Goal: Information Seeking & Learning: Learn about a topic

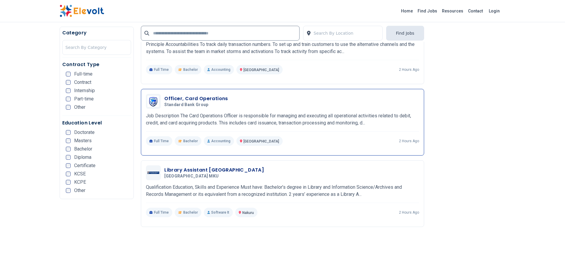
scroll to position [1035, 0]
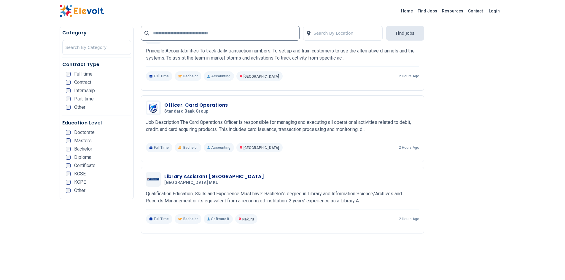
click at [71, 132] on div "Doctorate" at bounding box center [80, 132] width 29 height 5
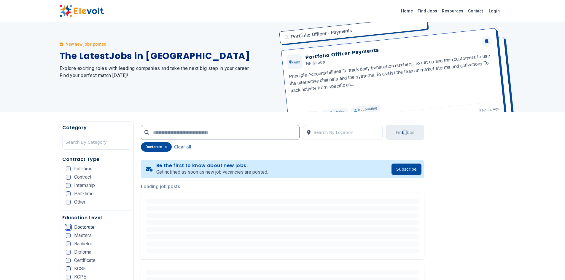
scroll to position [2, 0]
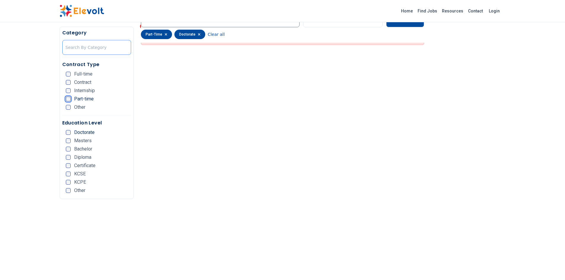
scroll to position [148, 0]
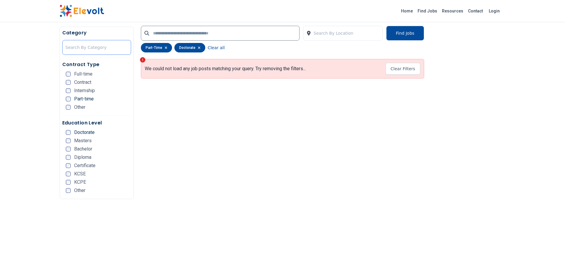
click at [102, 49] on div at bounding box center [96, 47] width 63 height 12
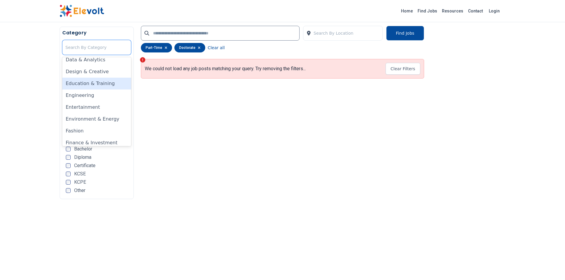
click at [94, 84] on div "Education & Training" at bounding box center [96, 84] width 69 height 12
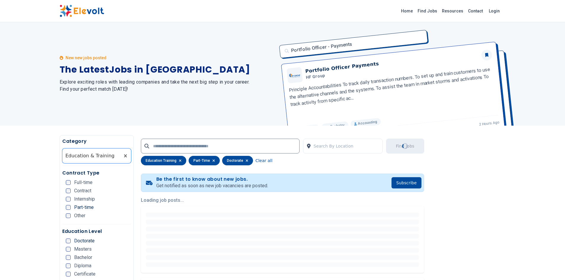
scroll to position [0, 0]
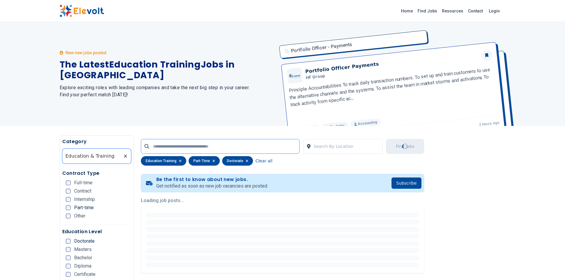
click at [166, 146] on input "text" at bounding box center [220, 146] width 159 height 15
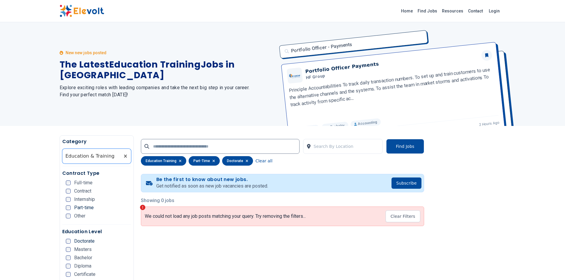
click at [162, 160] on div "education training" at bounding box center [163, 160] width 45 height 9
click at [171, 160] on div "education training" at bounding box center [163, 160] width 45 height 9
click at [396, 147] on button "Find Jobs" at bounding box center [405, 146] width 38 height 15
click at [403, 145] on button "Find Jobs" at bounding box center [405, 146] width 38 height 15
